Goal: Find specific page/section: Find specific page/section

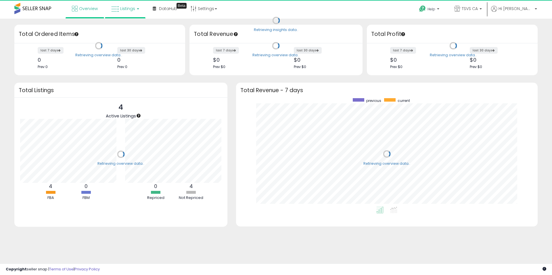
scroll to position [109, 290]
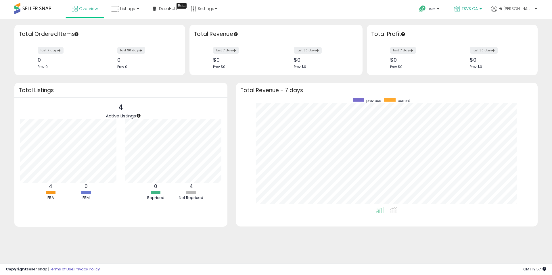
click at [479, 5] on link "TSVS CA" at bounding box center [468, 9] width 36 height 19
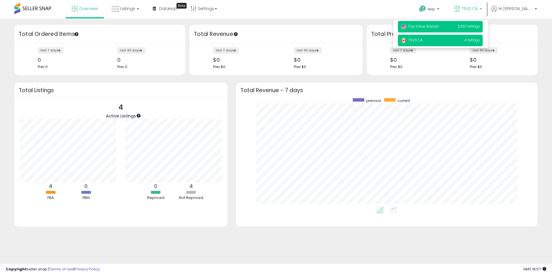
click at [426, 28] on span "Top Value Brands" at bounding box center [420, 26] width 38 height 5
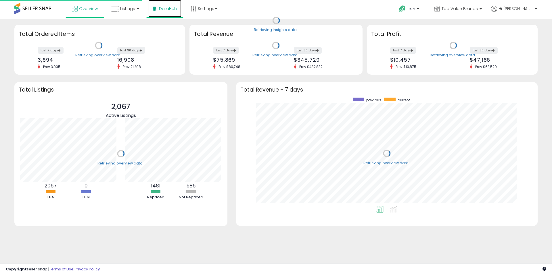
click at [159, 9] on span "DataHub" at bounding box center [168, 9] width 18 height 6
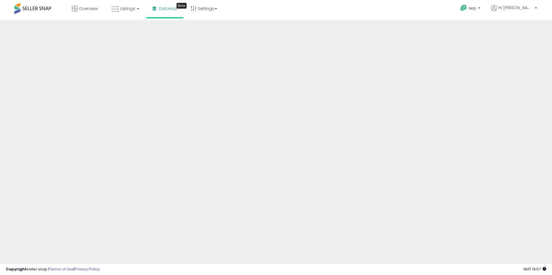
click at [385, 12] on div "Help Contact Support Search Knowledge Hub Request a Feature Account" at bounding box center [452, 12] width 183 height 24
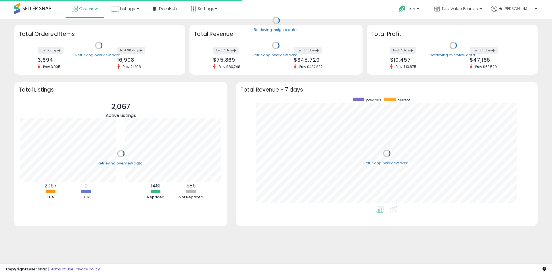
scroll to position [109, 290]
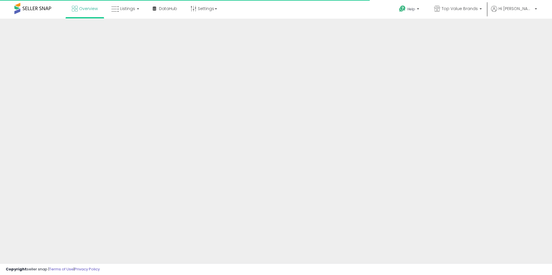
click at [291, 7] on div "Overview Listings DataHub" at bounding box center [178, 12] width 365 height 24
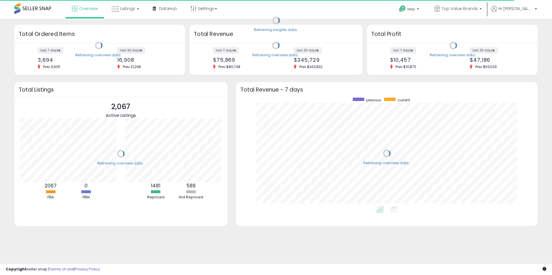
scroll to position [109, 290]
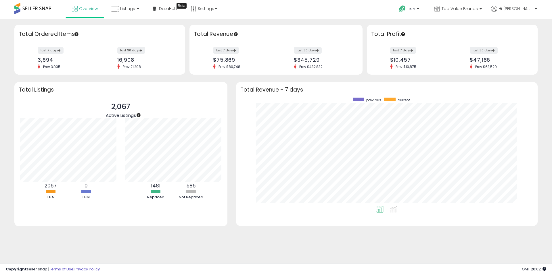
click at [7, 62] on div "Retrieving insights data.. Retrieving overview data.. Total Ordered Items last …" at bounding box center [276, 132] width 546 height 217
click at [231, 80] on div "Retrieving insights data.. Retrieving overview data.. Total Ordered Items last …" at bounding box center [276, 132] width 546 height 217
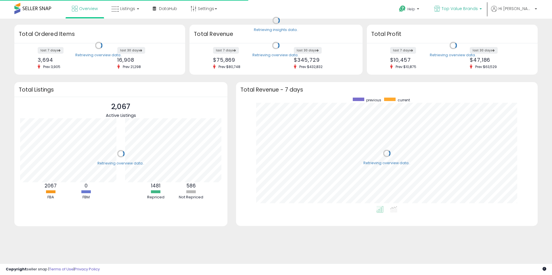
scroll to position [109, 290]
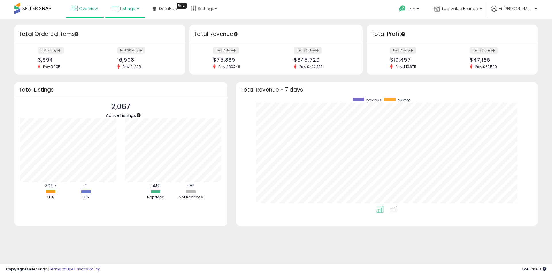
click at [123, 11] on span "Listings" at bounding box center [127, 9] width 15 height 6
click at [130, 27] on icon at bounding box center [129, 28] width 25 height 7
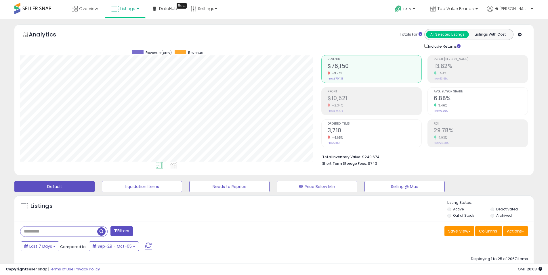
scroll to position [118, 301]
